Goal: Task Accomplishment & Management: Complete application form

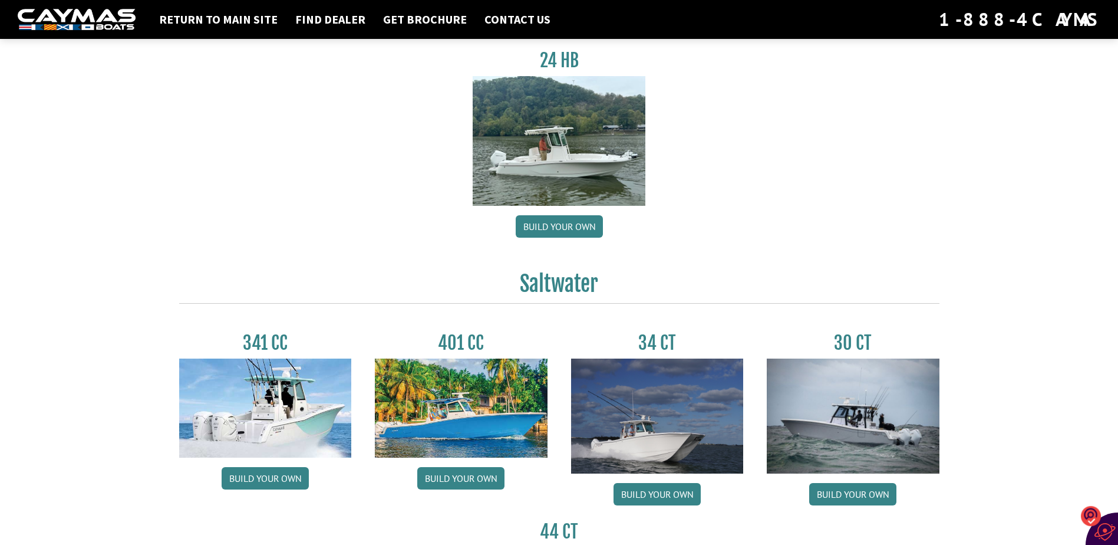
scroll to position [530, 0]
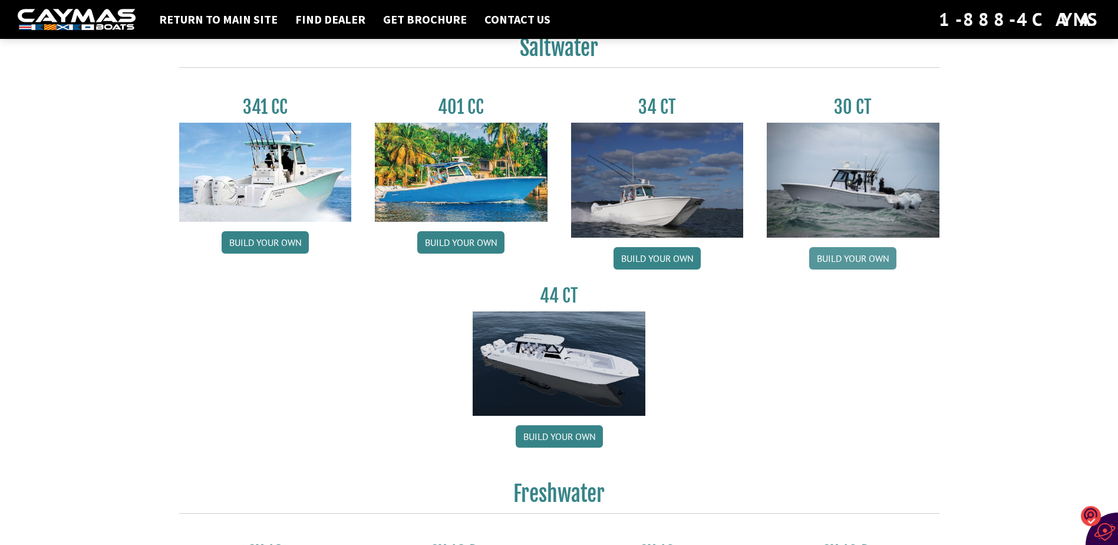
click at [841, 258] on link "Build your own" at bounding box center [852, 258] width 87 height 22
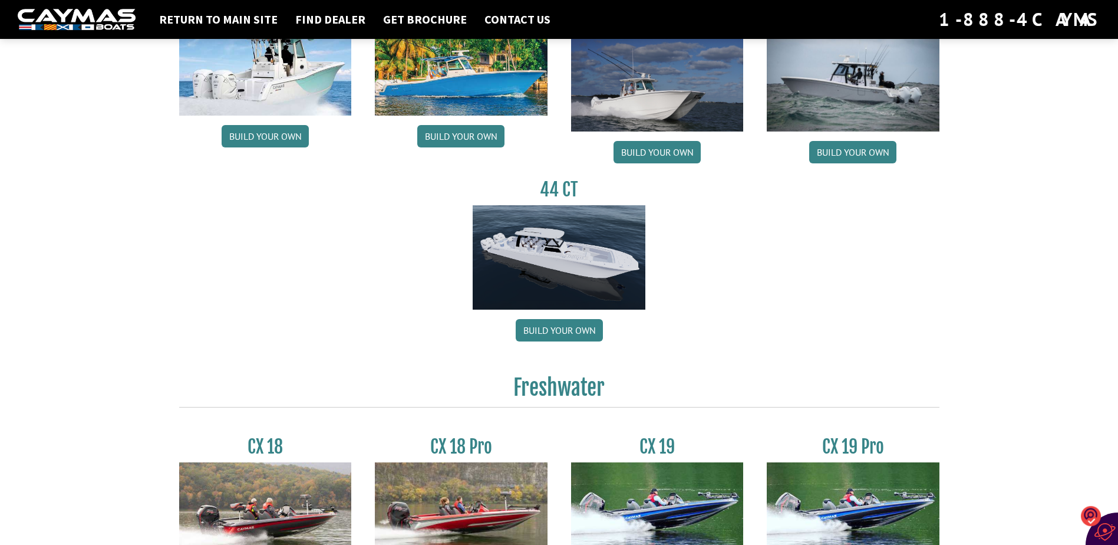
scroll to position [563, 0]
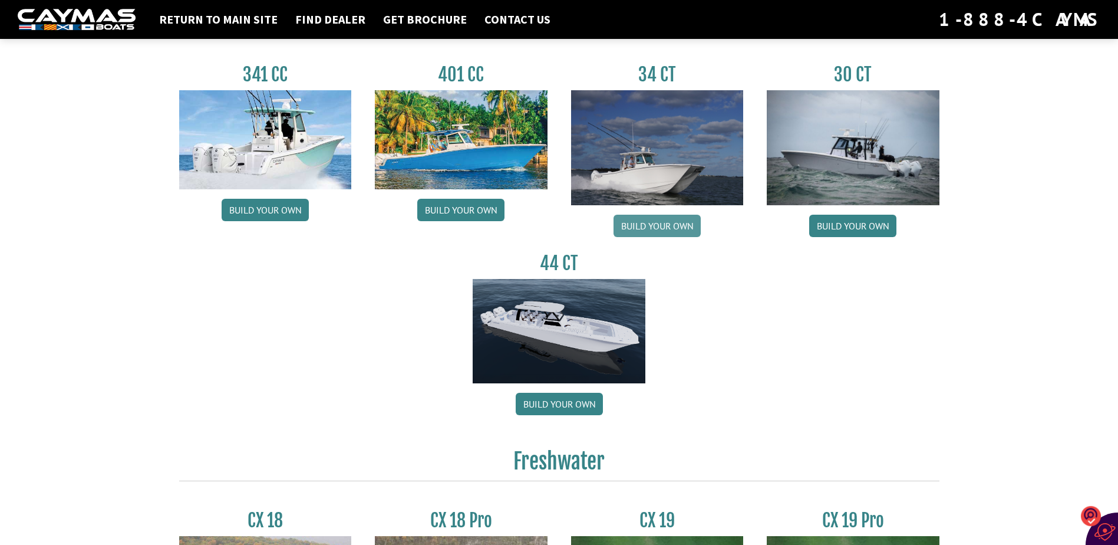
click at [631, 223] on link "Build your own" at bounding box center [657, 226] width 87 height 22
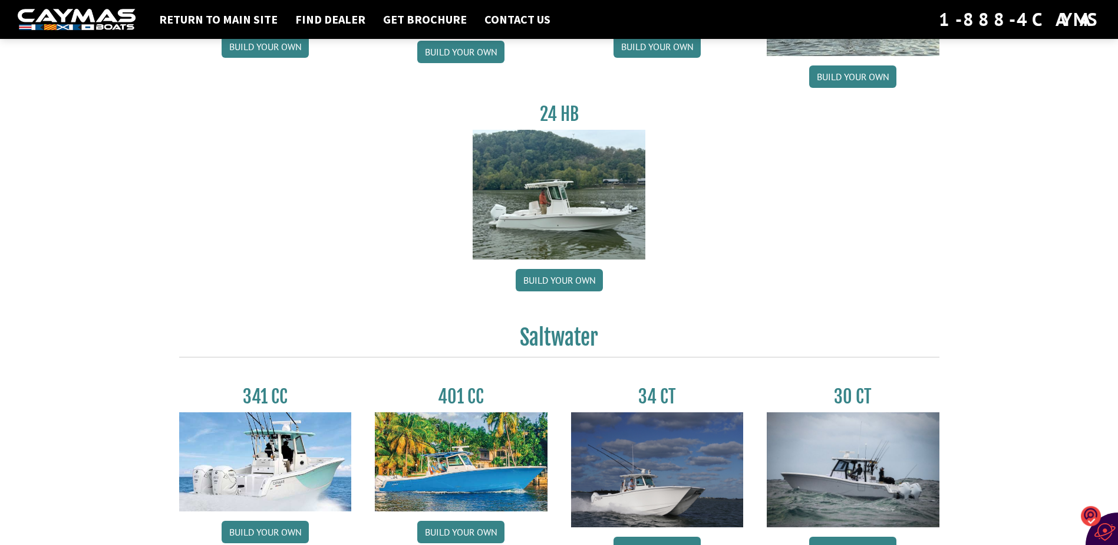
scroll to position [150, 0]
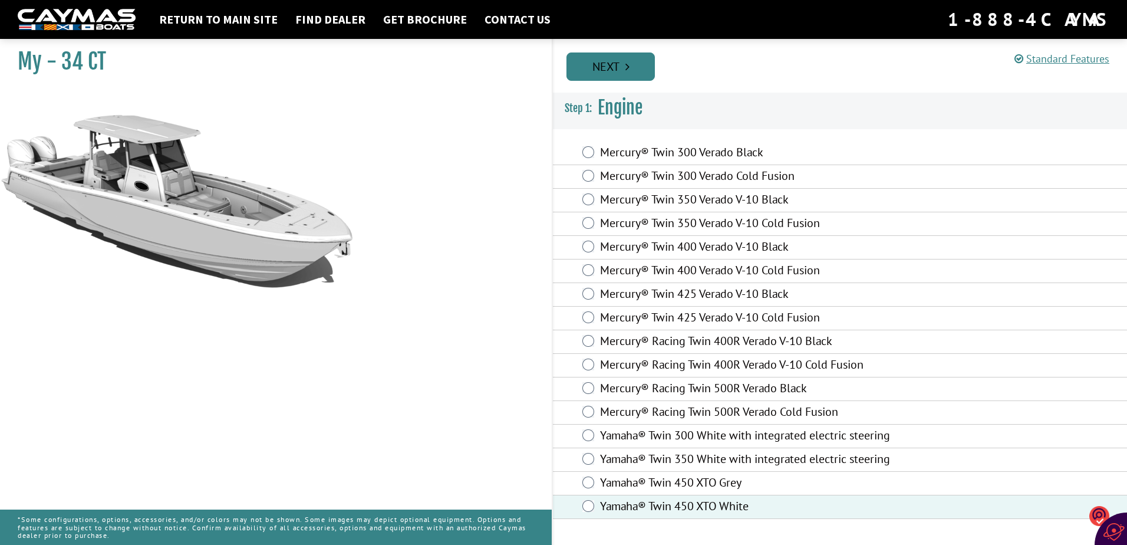
click at [613, 67] on link "Next" at bounding box center [610, 66] width 88 height 28
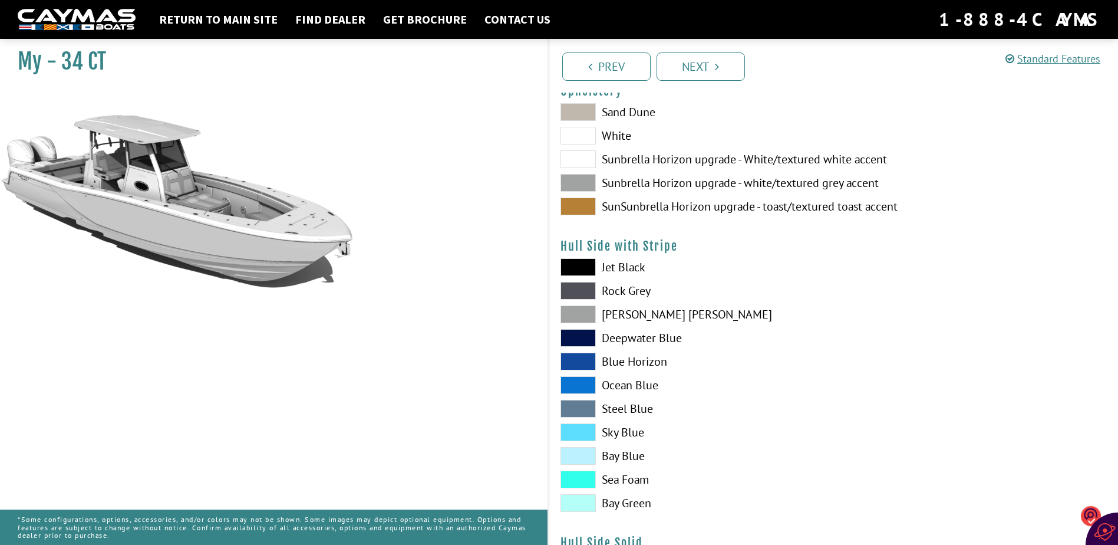
scroll to position [354, 0]
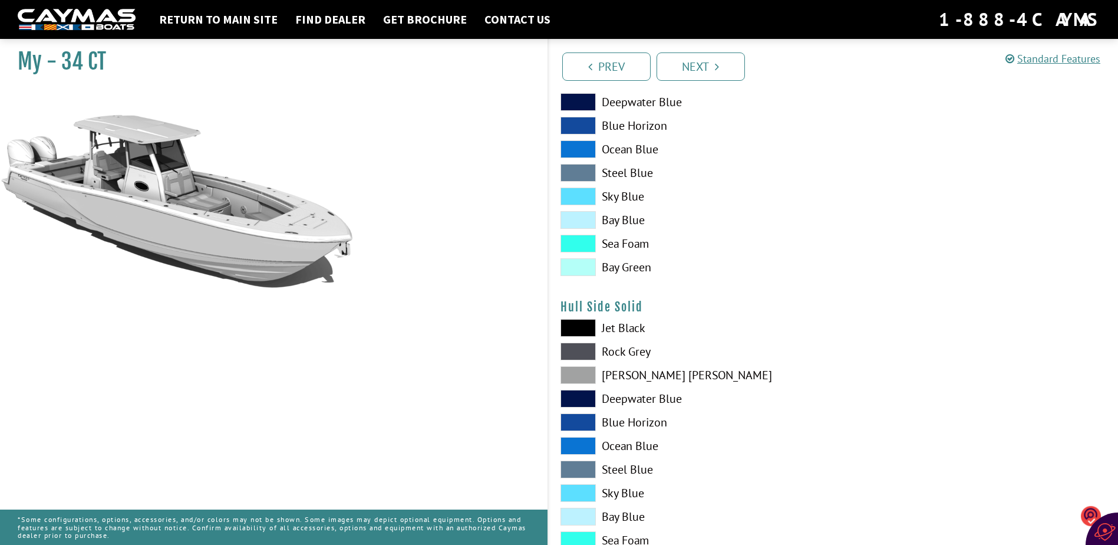
click at [579, 328] on span at bounding box center [578, 328] width 35 height 18
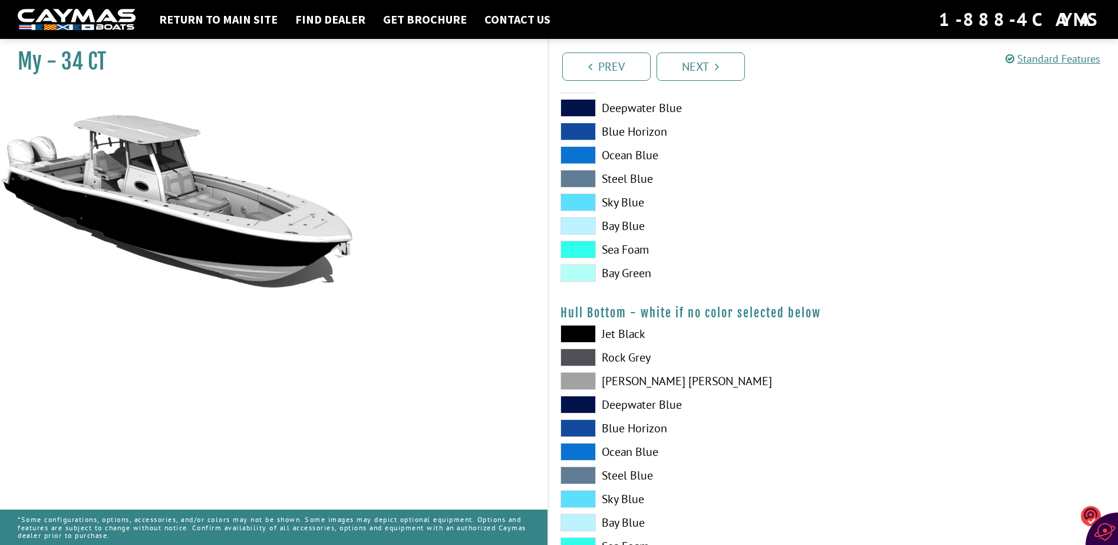
scroll to position [648, 0]
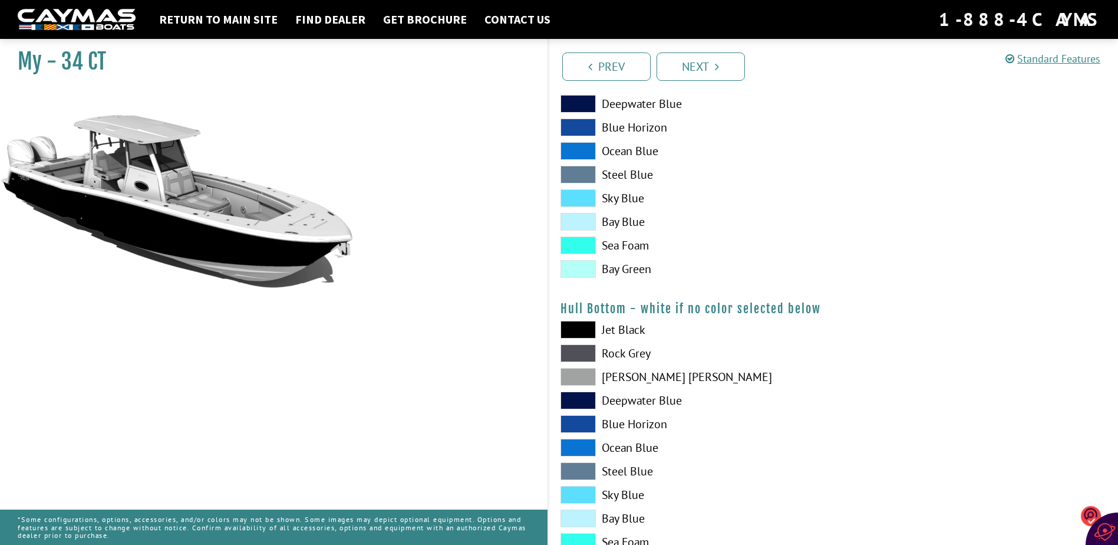
click at [574, 329] on span at bounding box center [578, 330] width 35 height 18
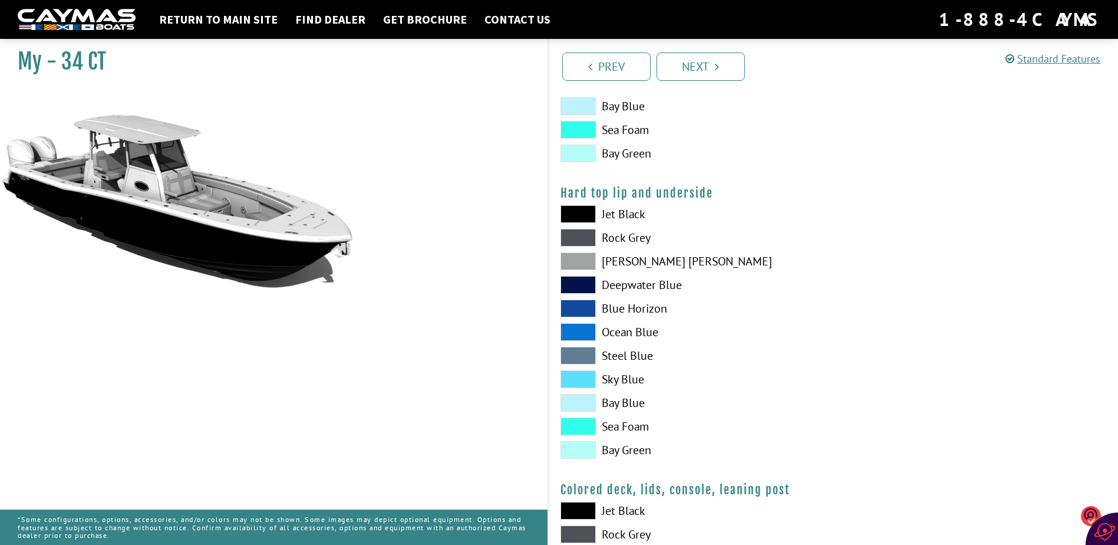
scroll to position [1061, 0]
click at [580, 240] on span at bounding box center [578, 237] width 35 height 18
click at [581, 215] on span at bounding box center [578, 214] width 35 height 18
click at [577, 236] on span at bounding box center [578, 237] width 35 height 18
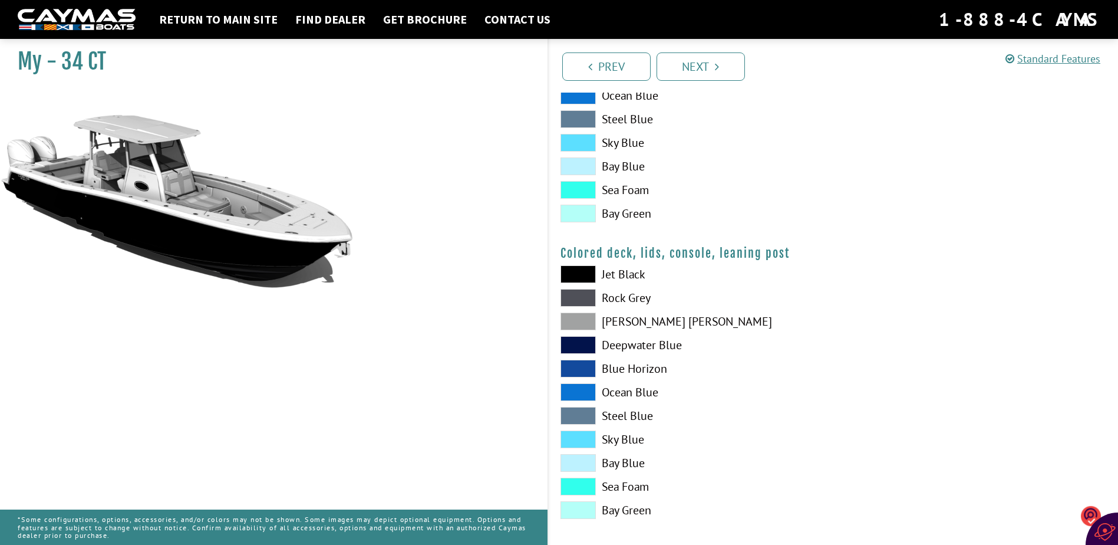
click at [582, 274] on span at bounding box center [578, 274] width 35 height 18
click at [585, 275] on span at bounding box center [578, 274] width 35 height 18
click at [572, 299] on span at bounding box center [578, 298] width 35 height 18
click at [575, 269] on span at bounding box center [578, 274] width 35 height 18
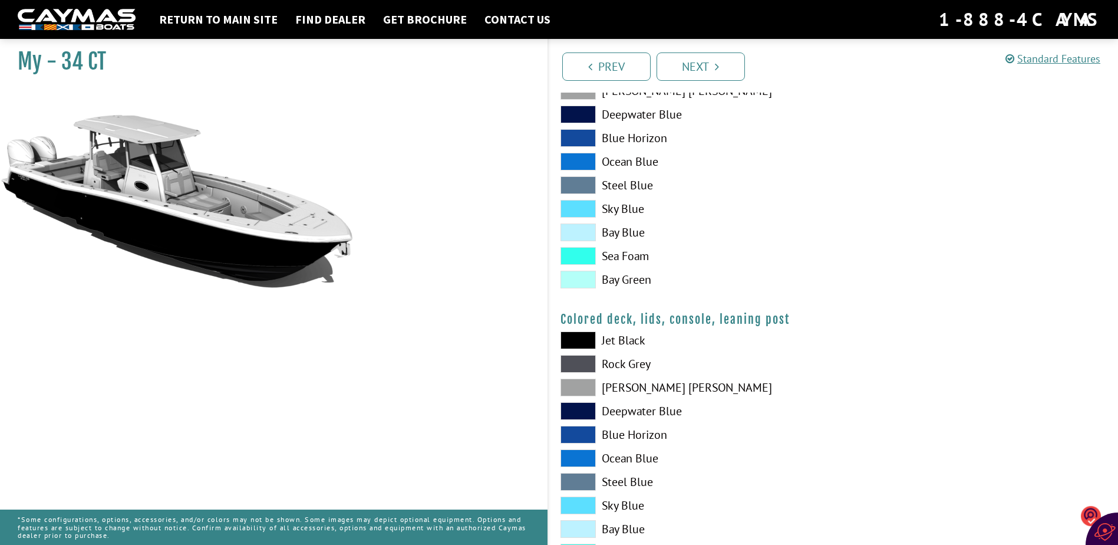
scroll to position [1179, 0]
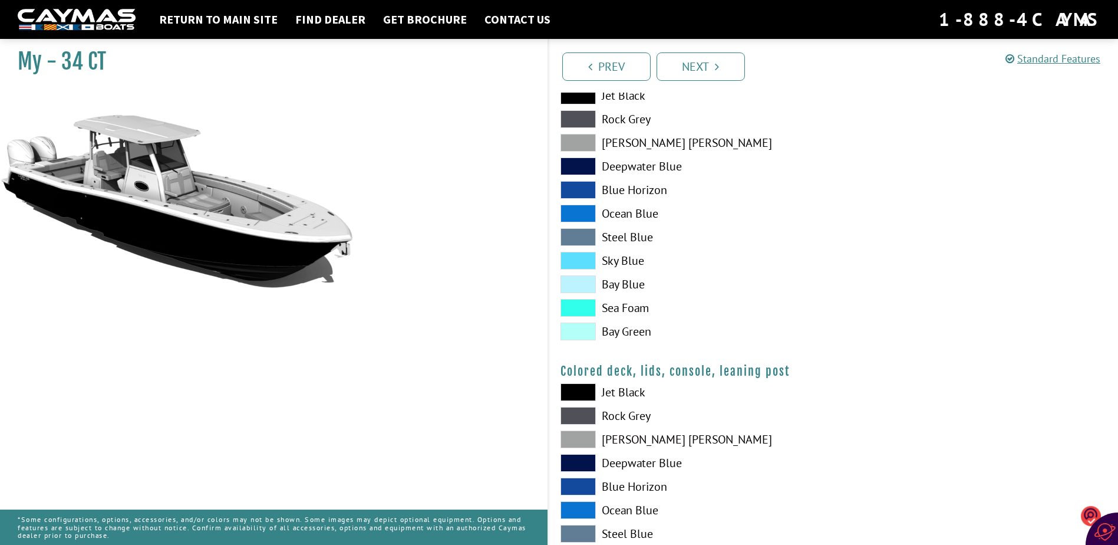
click at [586, 95] on span at bounding box center [578, 96] width 35 height 18
click at [710, 69] on link "Next" at bounding box center [701, 66] width 88 height 28
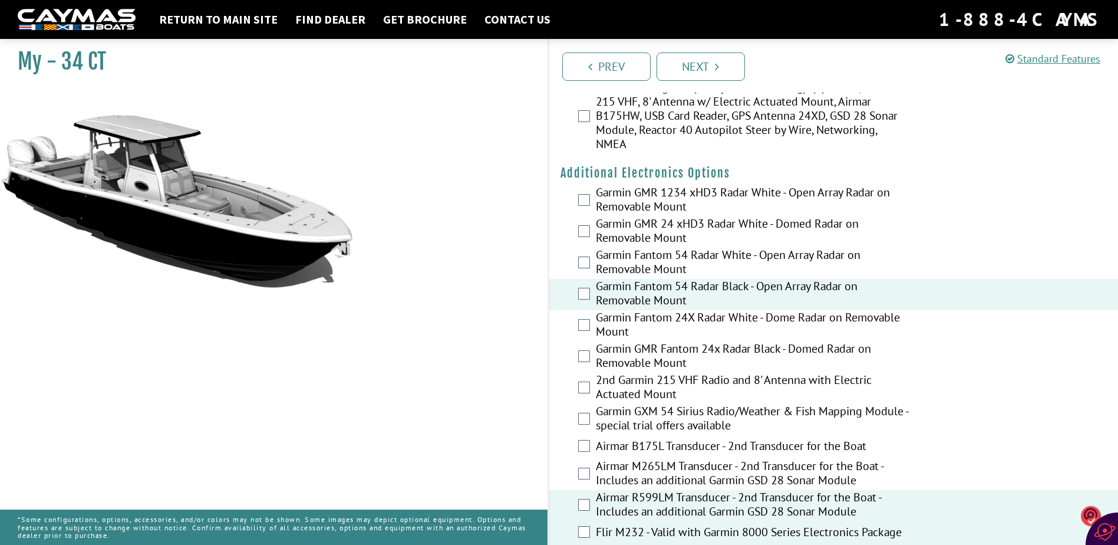
scroll to position [1618, 0]
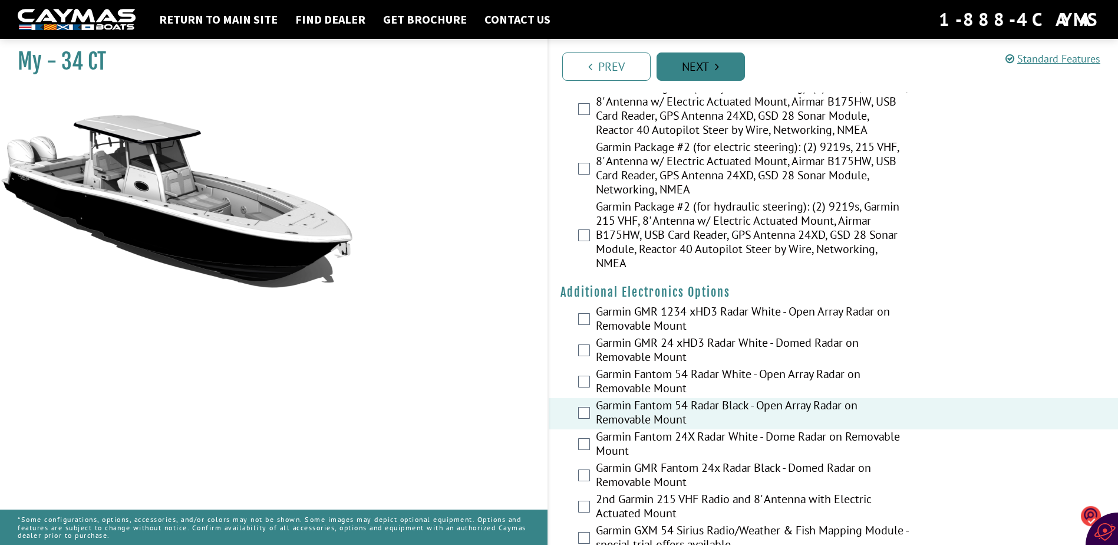
click at [689, 65] on link "Next" at bounding box center [701, 66] width 88 height 28
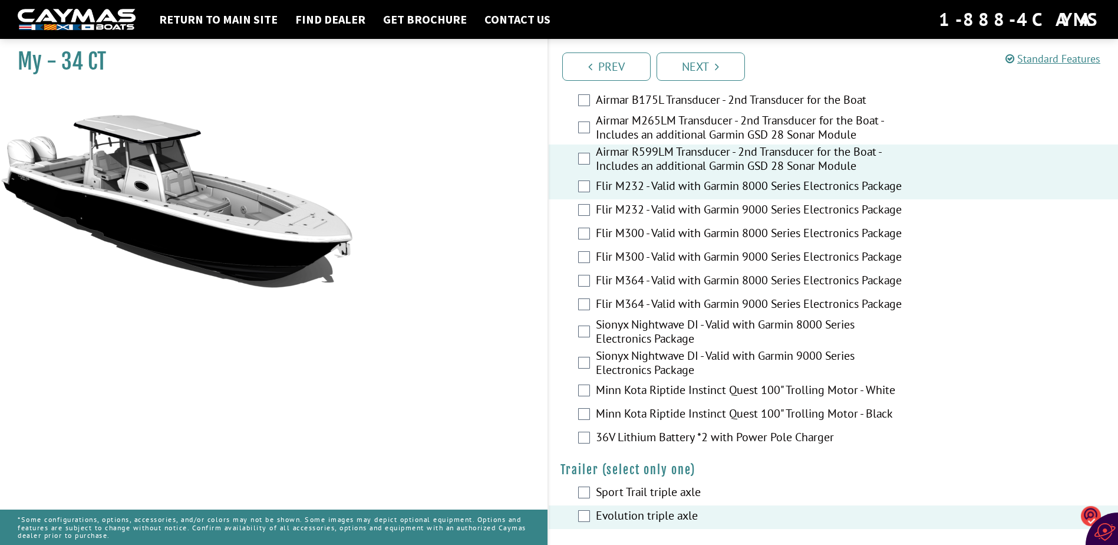
scroll to position [2103, 0]
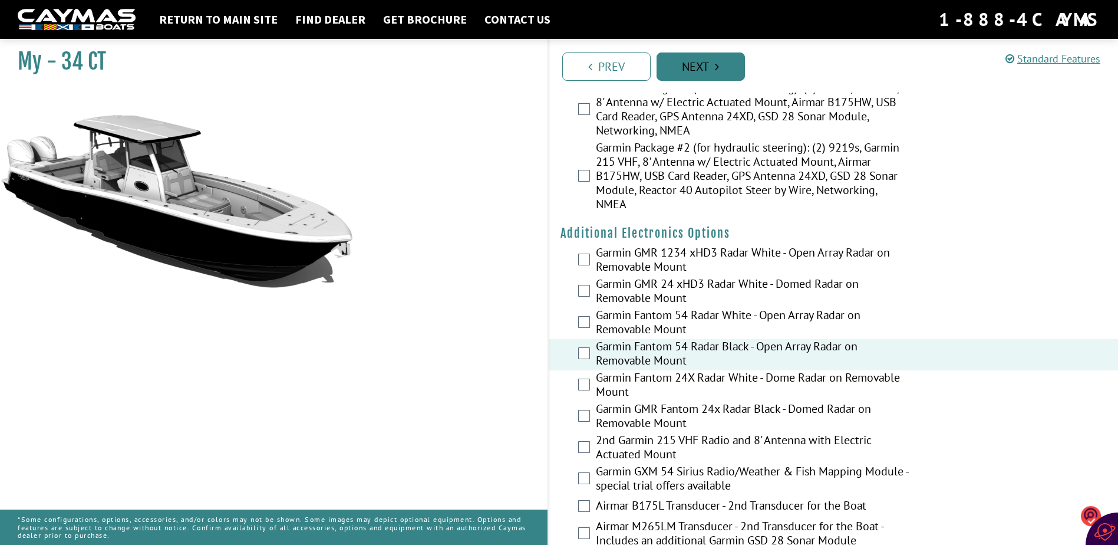
click at [670, 61] on link "Next" at bounding box center [701, 66] width 88 height 28
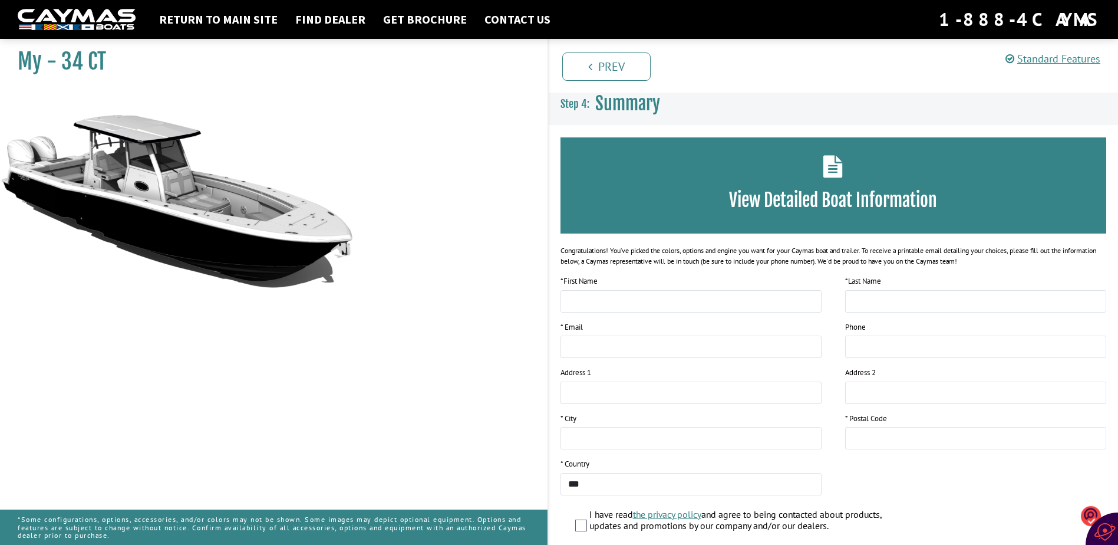
scroll to position [0, 0]
